Goal: Task Accomplishment & Management: Manage account settings

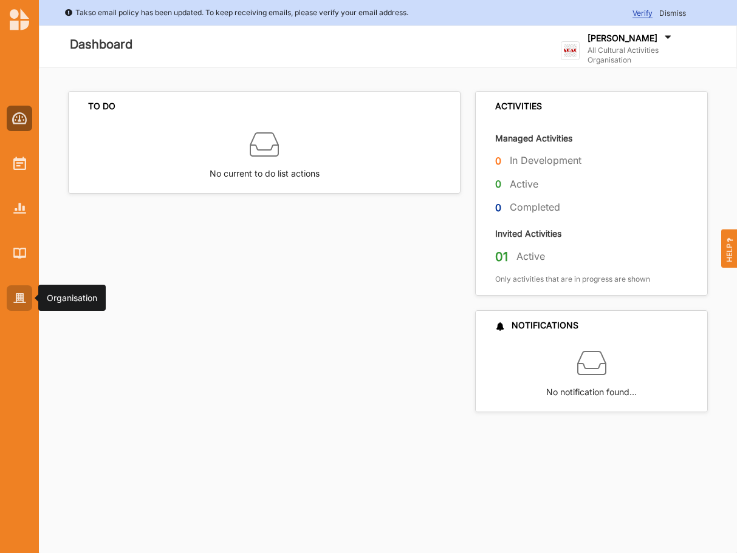
click at [22, 297] on img at bounding box center [19, 298] width 13 height 10
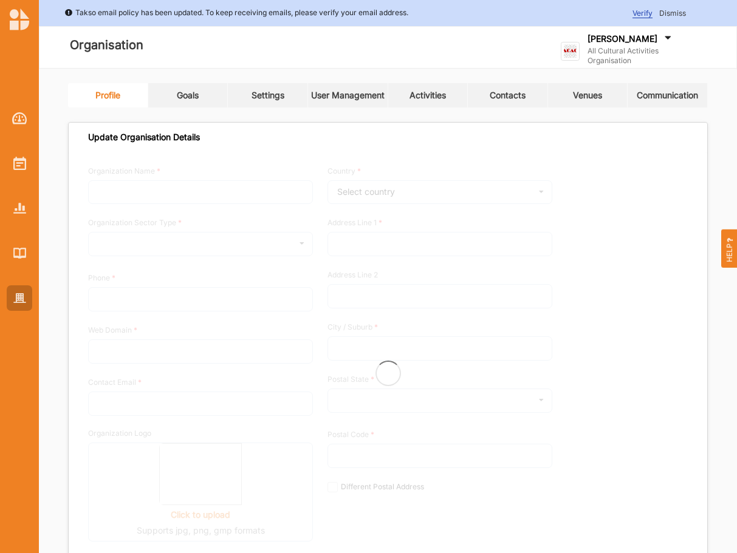
type input "All Cultural Activities Organisation"
type input "6144447777"
type input "[DOMAIN_NAME]"
type input "[PERSON_NAME][EMAIL_ADDRESS][DOMAIN_NAME]"
type input "[STREET_ADDRESS]"
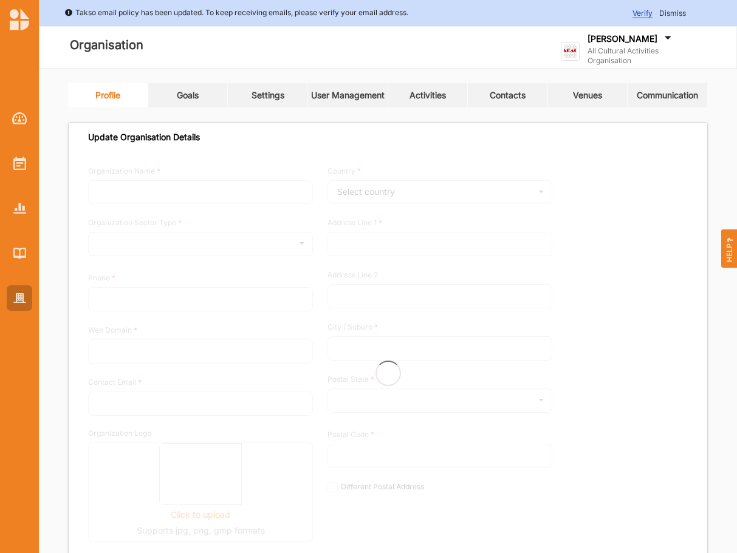
type input "Oxford Point"
type input "3234"
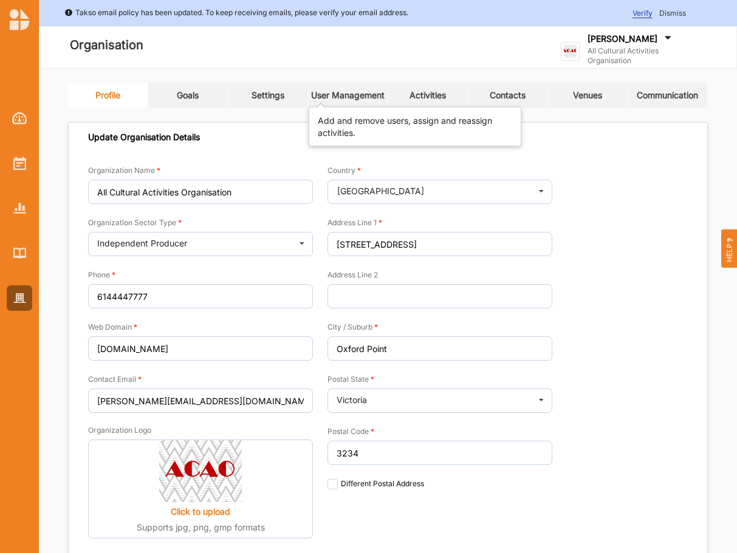
click at [338, 96] on div "User Management" at bounding box center [348, 95] width 74 height 11
